Goal: Task Accomplishment & Management: Manage account settings

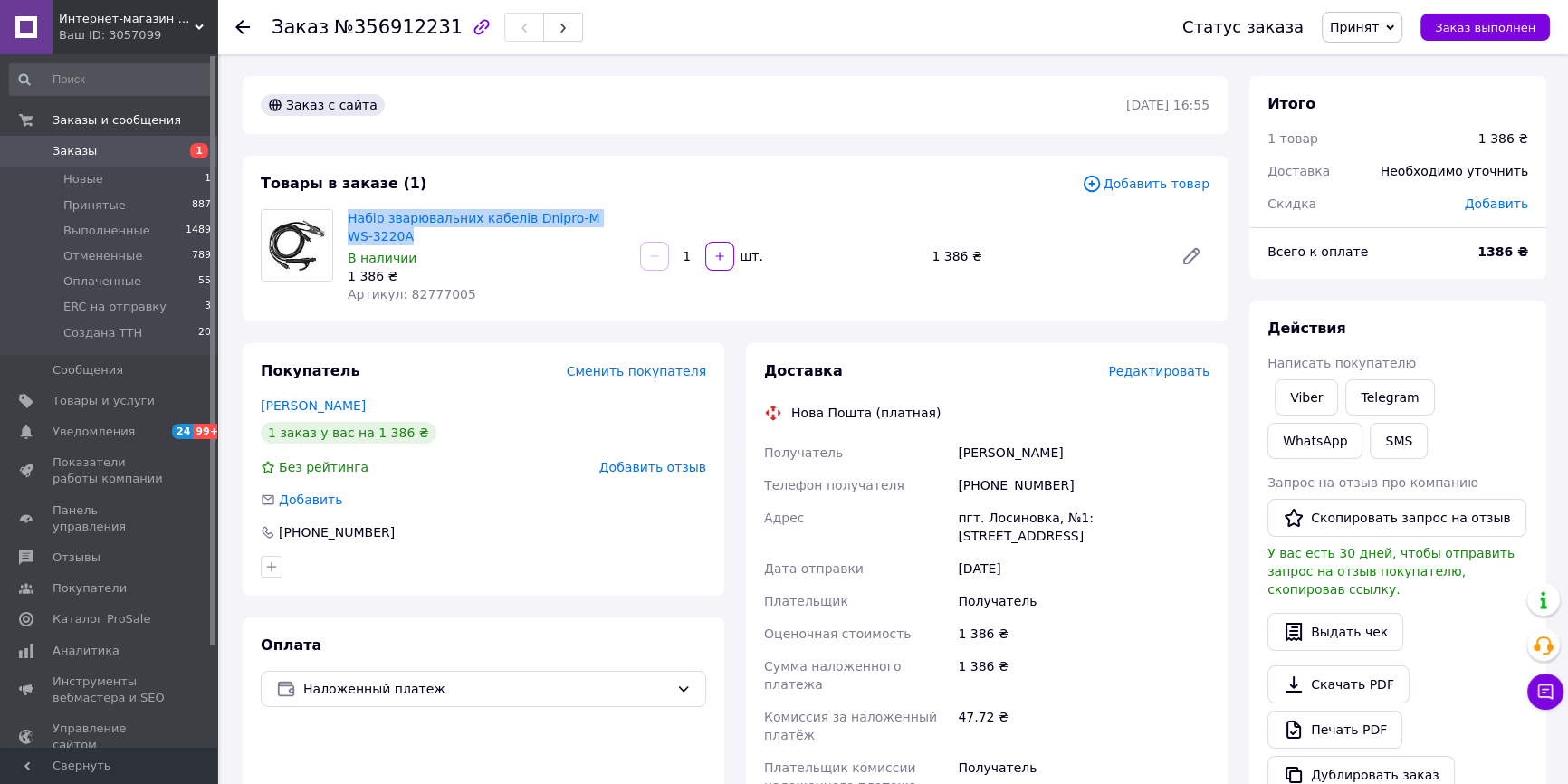
click at [105, 152] on span "Заказы" at bounding box center [110, 151] width 115 height 16
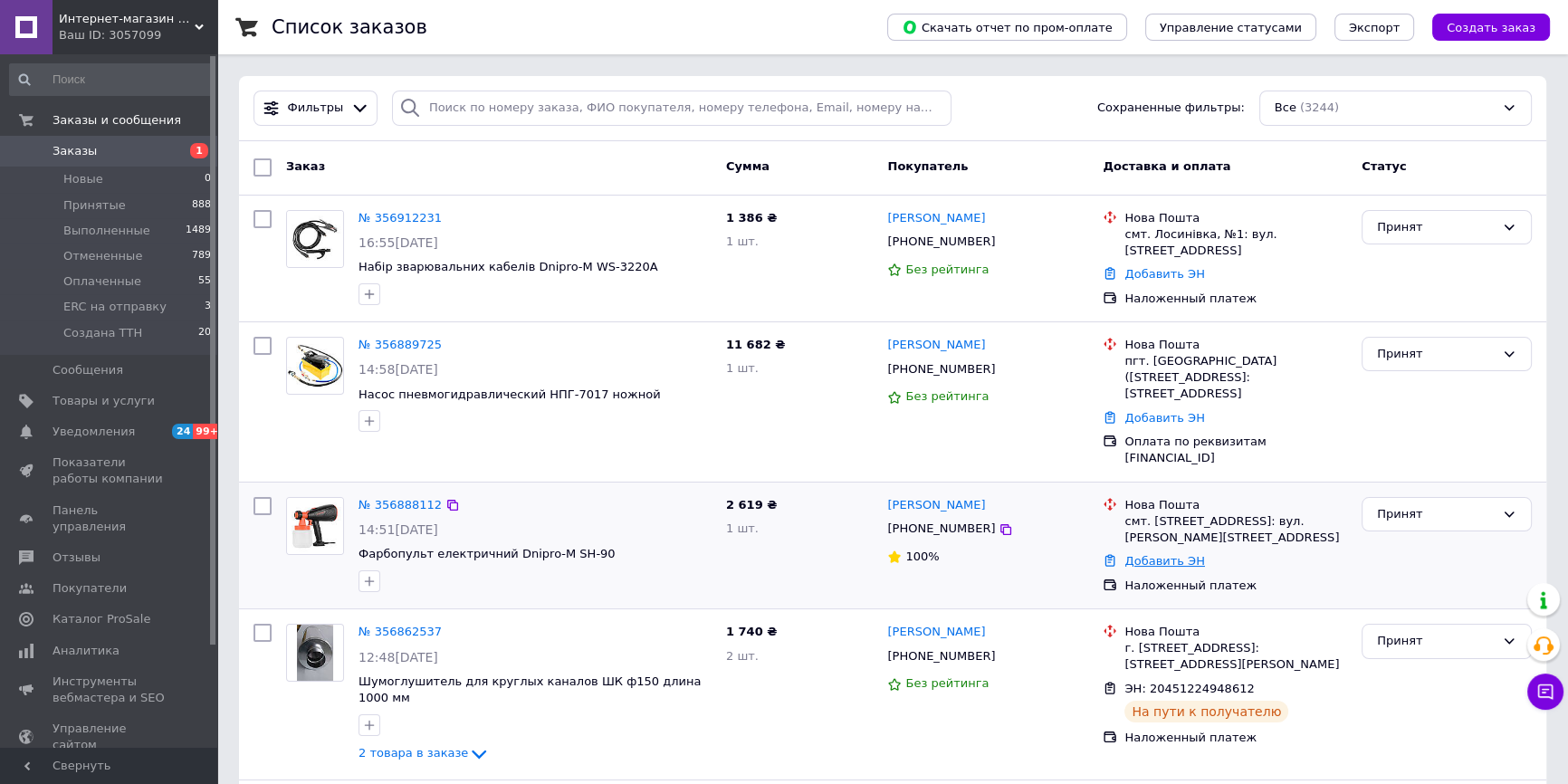
click at [1152, 555] on link "Добавить ЭН" at bounding box center [1163, 561] width 80 height 13
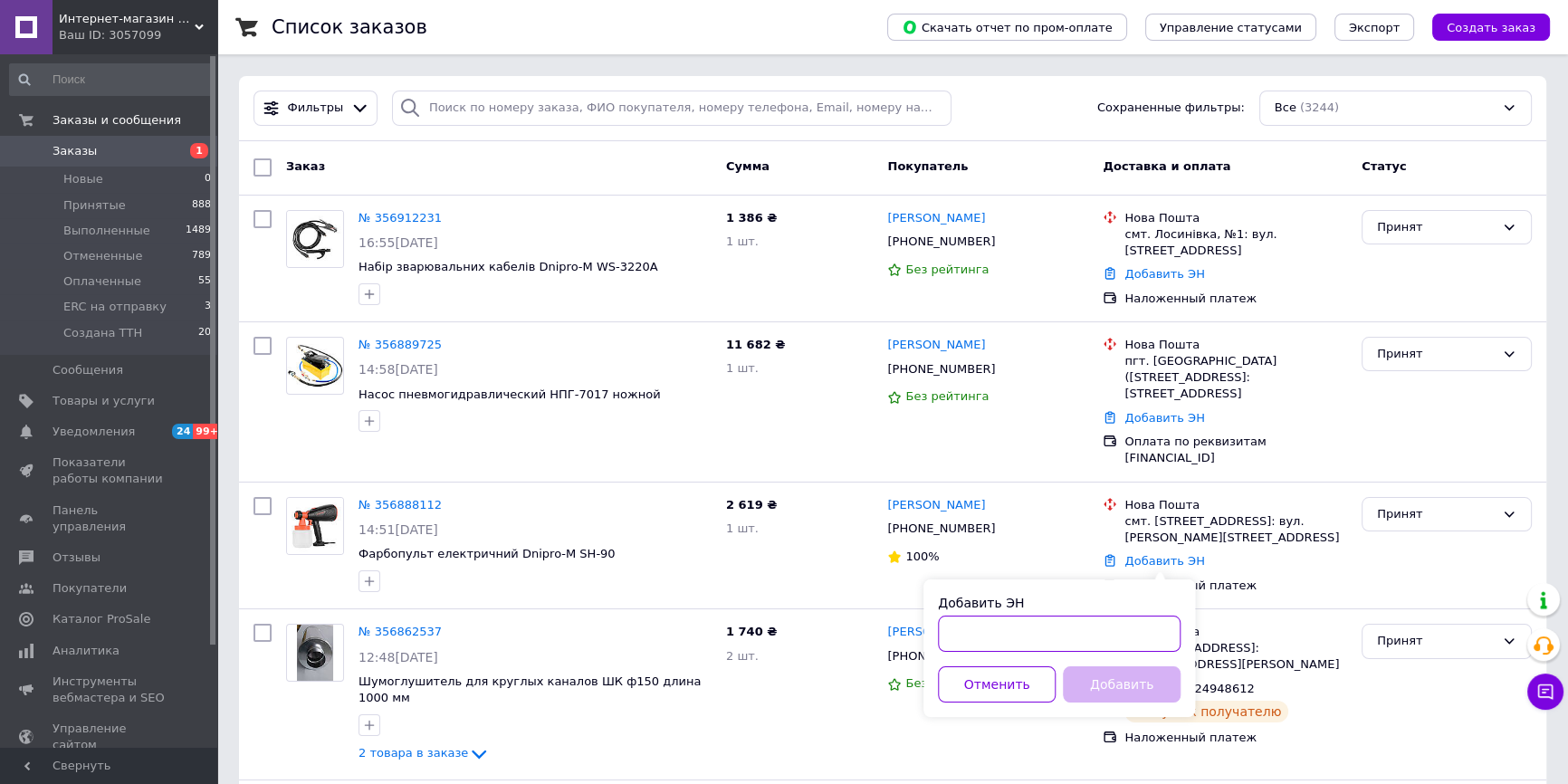
click at [1005, 625] on input "Добавить ЭН" at bounding box center [1058, 633] width 243 height 37
paste input "20451225194618"
type input "20451225194618"
click at [1125, 696] on button "Добавить" at bounding box center [1122, 684] width 118 height 37
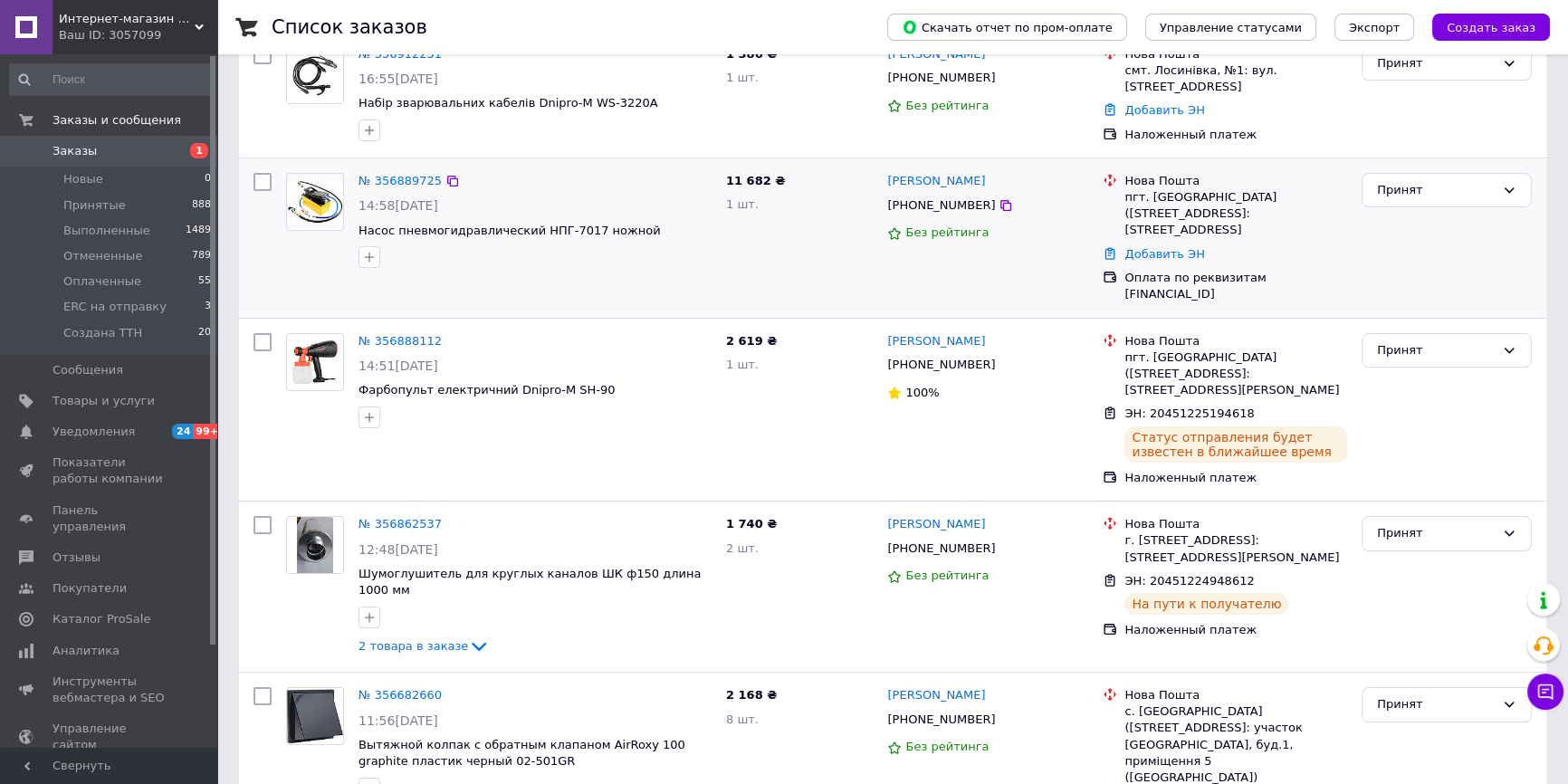
scroll to position [329, 0]
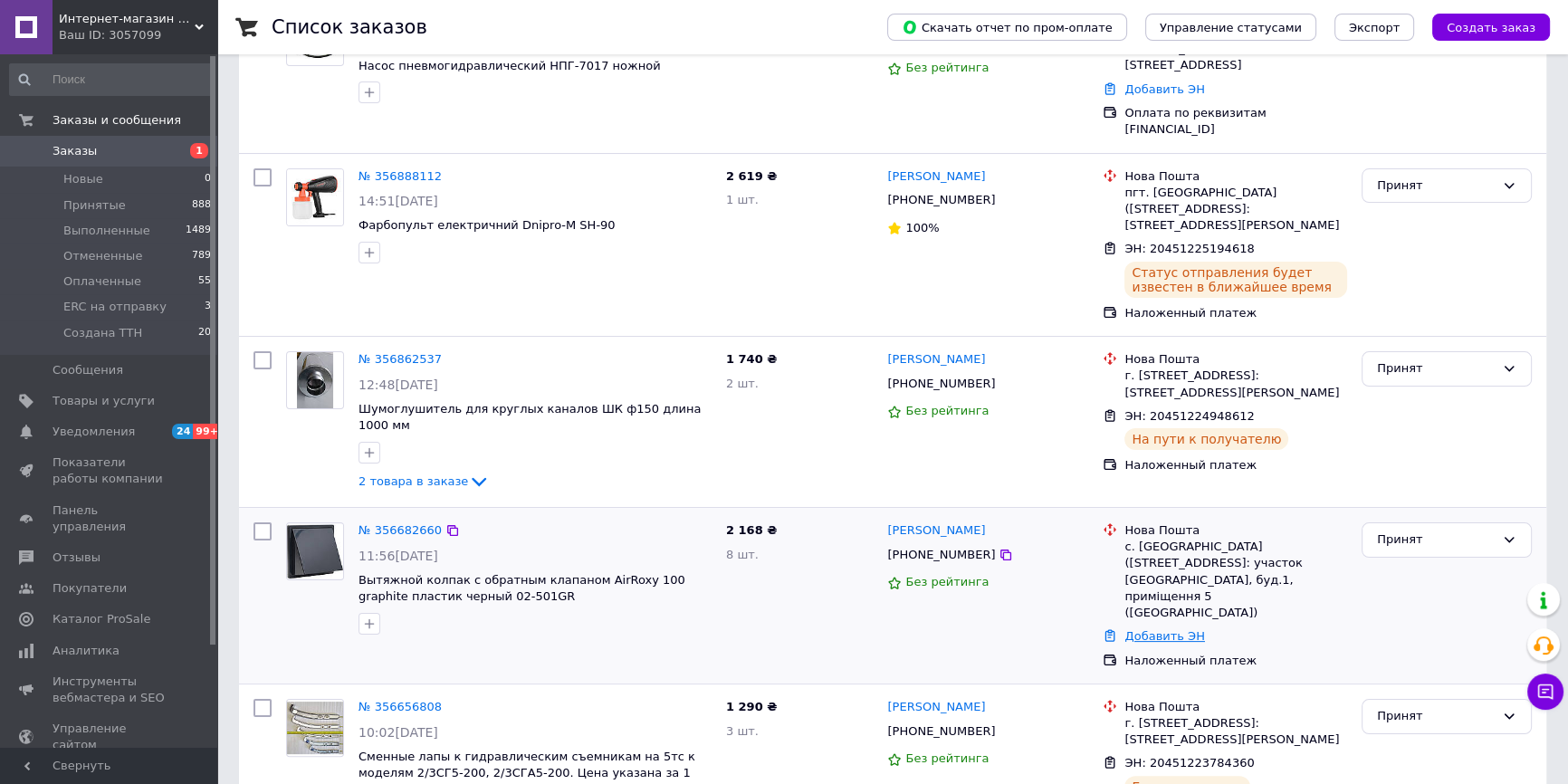
click at [1170, 629] on link "Добавить ЭН" at bounding box center [1163, 636] width 80 height 13
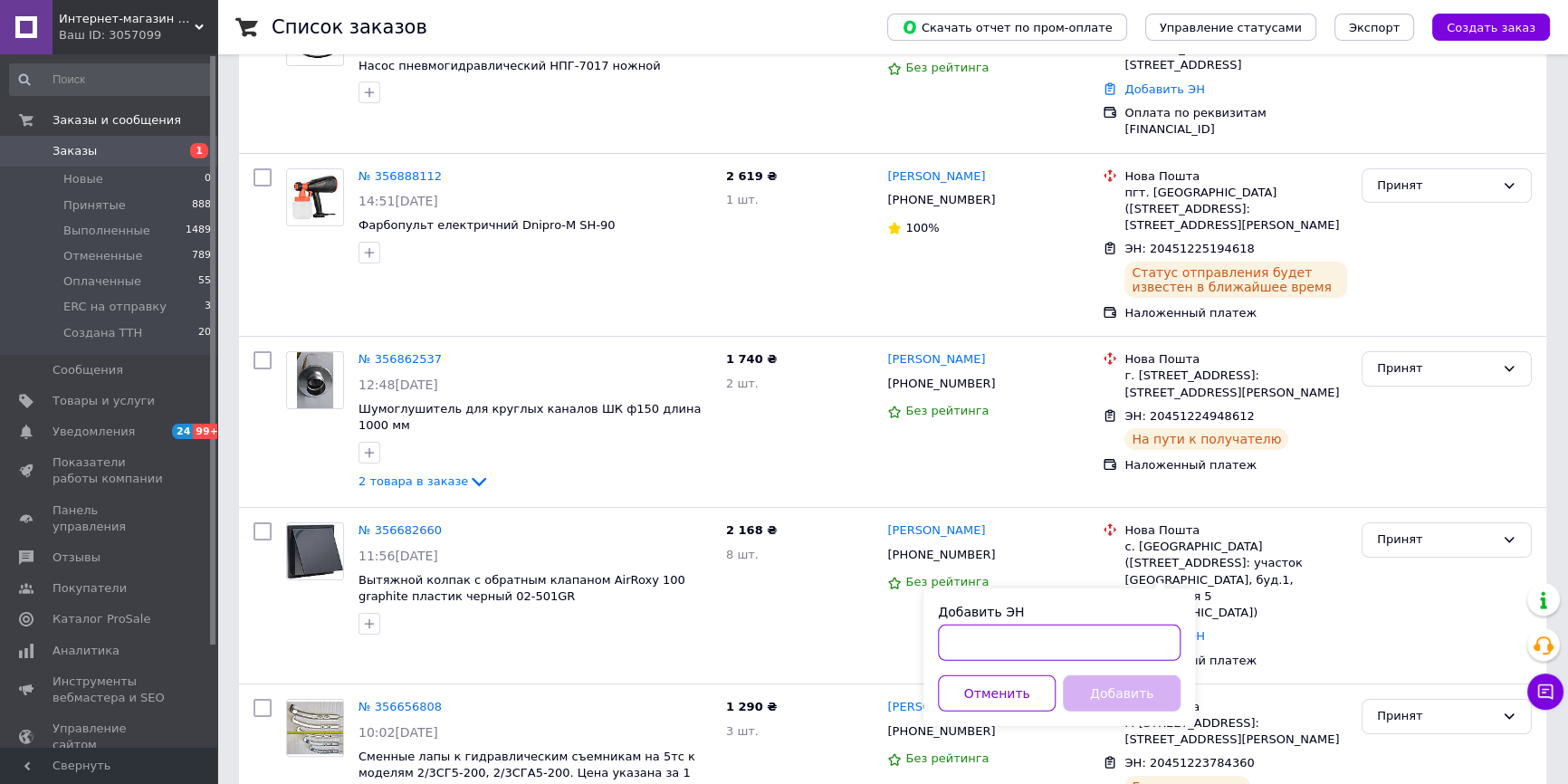
click at [993, 640] on input "Добавить ЭН" at bounding box center [1058, 643] width 243 height 37
paste input "20451224079979"
type input "20451224079979"
click at [1121, 691] on button "Добавить" at bounding box center [1122, 693] width 118 height 37
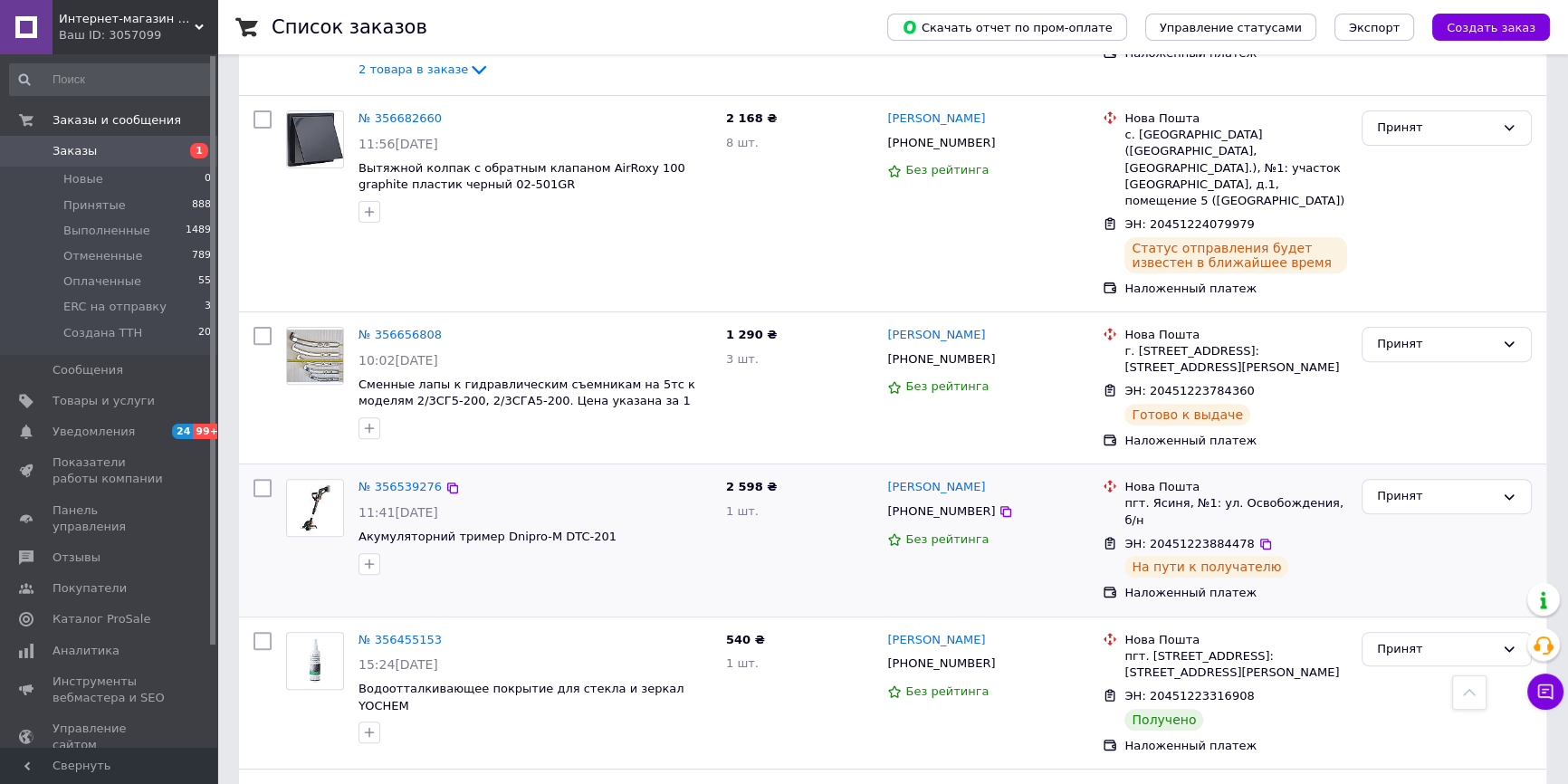
scroll to position [823, 0]
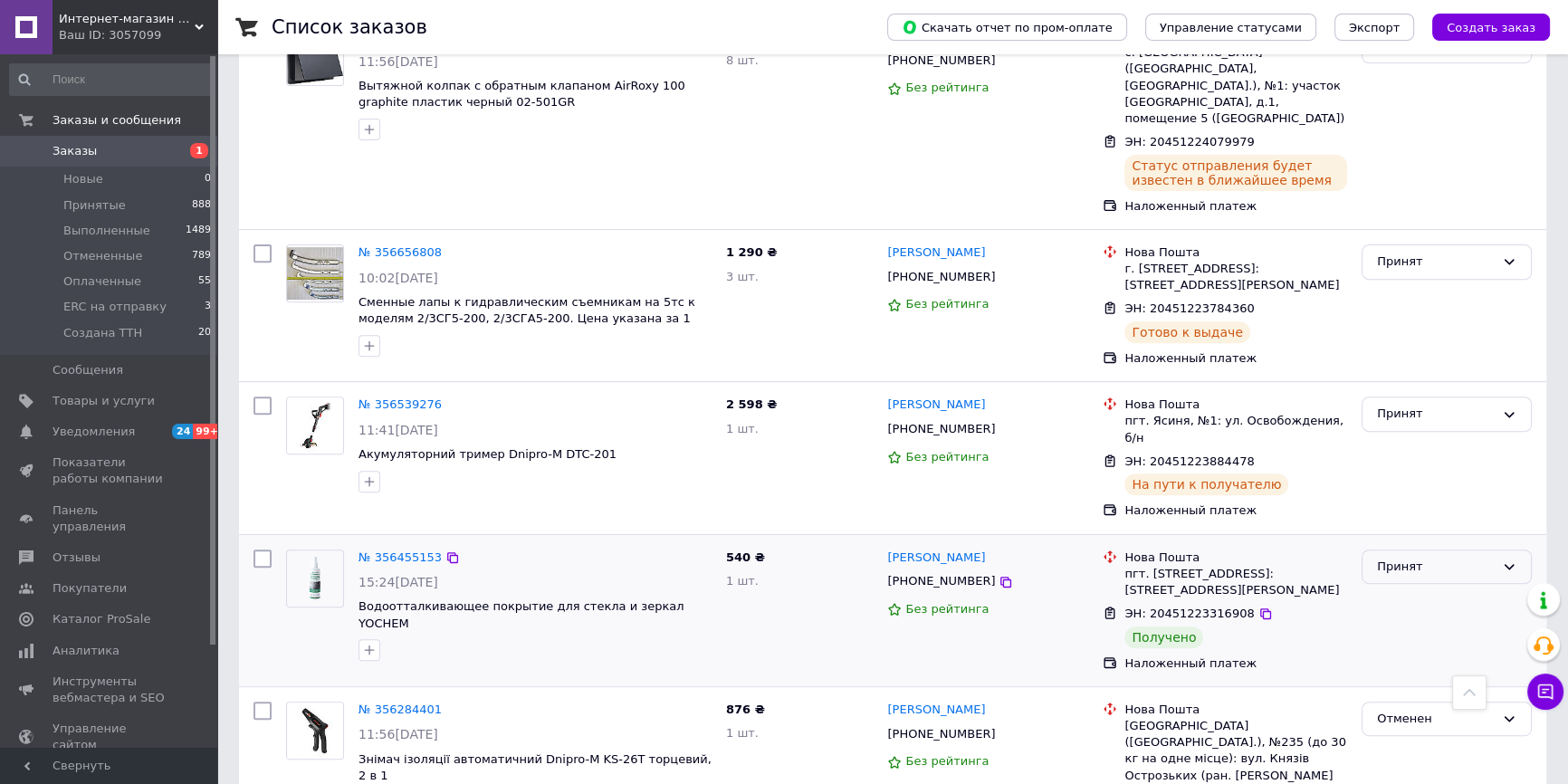
click at [1405, 557] on div "Принят" at bounding box center [1436, 567] width 118 height 19
click at [1409, 587] on li "Выполнен" at bounding box center [1447, 604] width 169 height 34
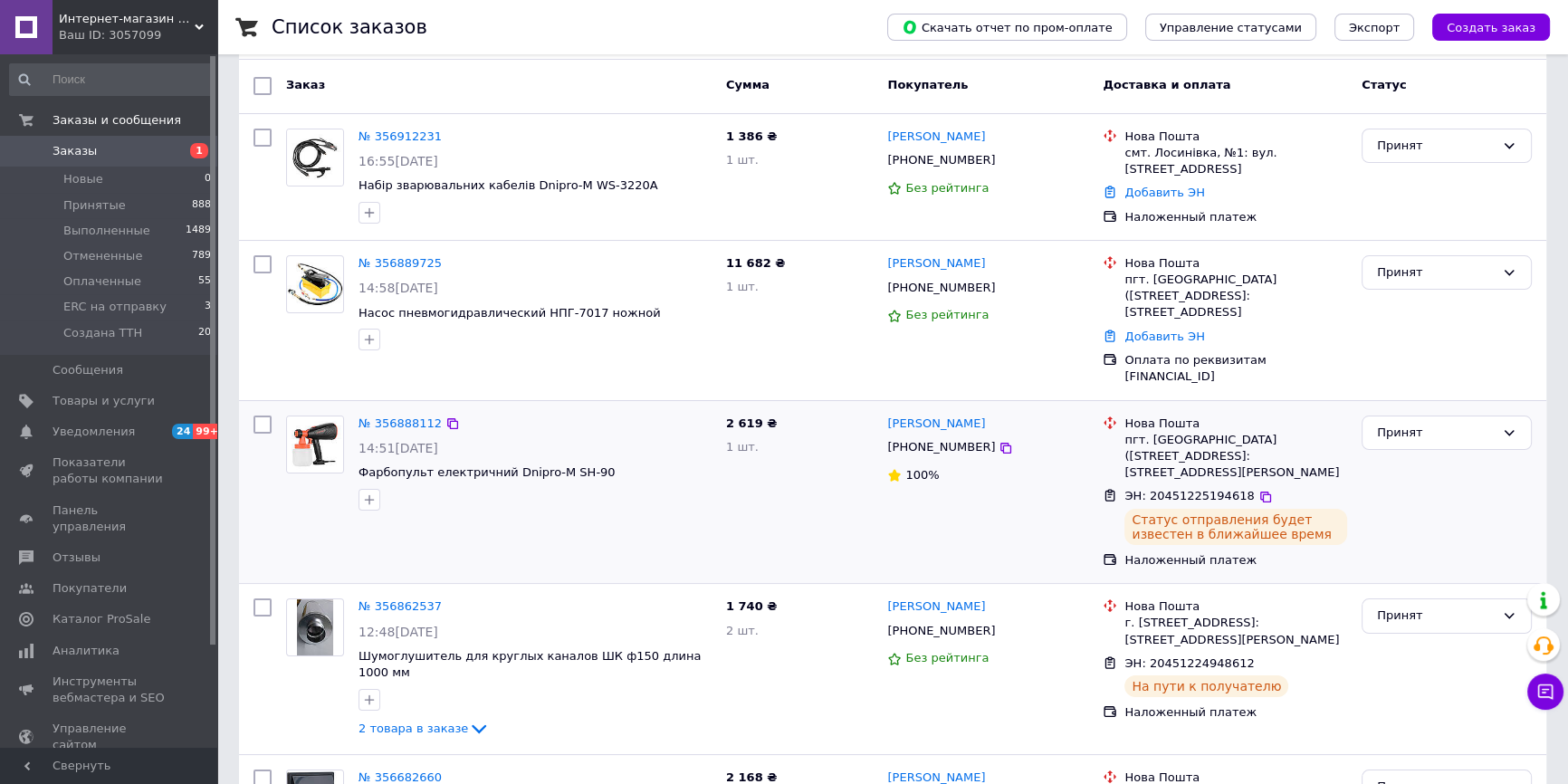
scroll to position [0, 0]
